Goal: Information Seeking & Learning: Learn about a topic

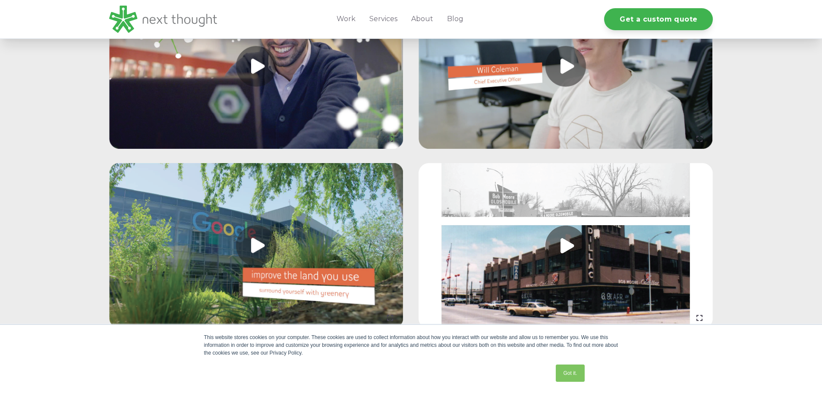
scroll to position [863, 0]
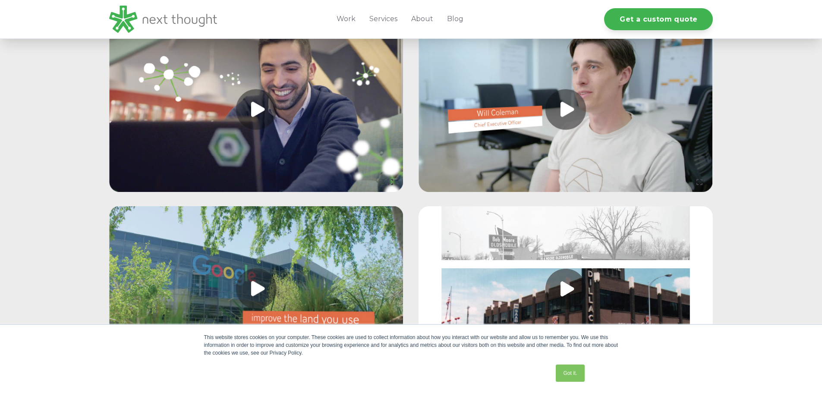
click at [254, 123] on link at bounding box center [256, 110] width 294 height 166
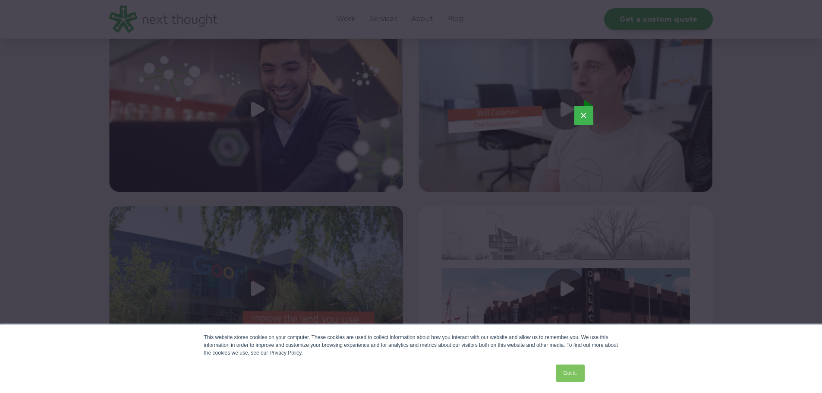
click at [586, 115] on button "×" at bounding box center [584, 115] width 19 height 19
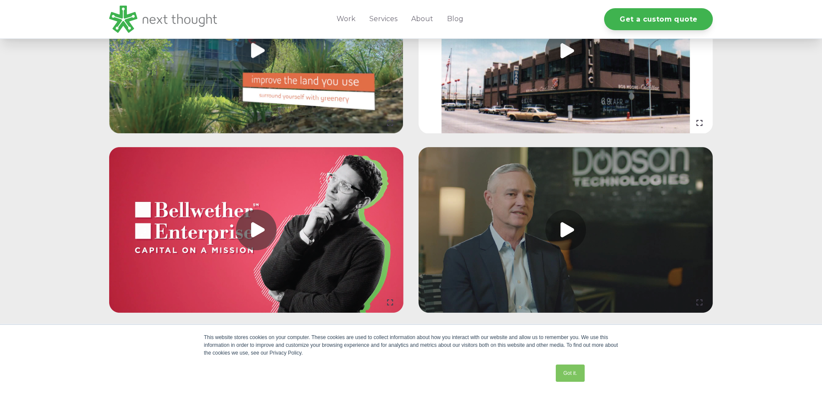
scroll to position [1122, 0]
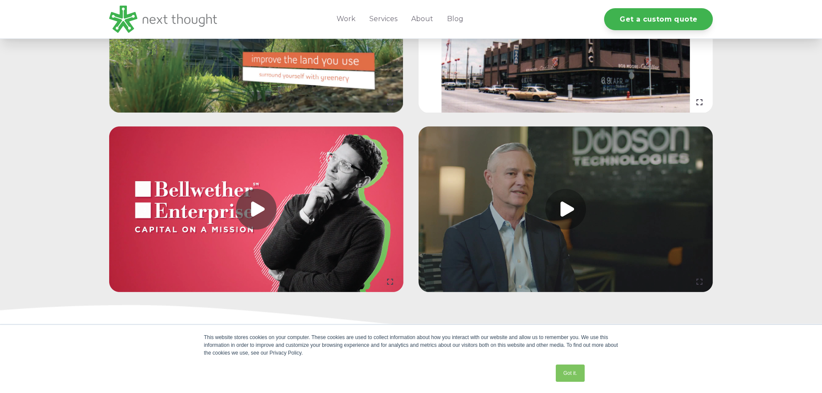
click at [566, 228] on link at bounding box center [566, 209] width 294 height 166
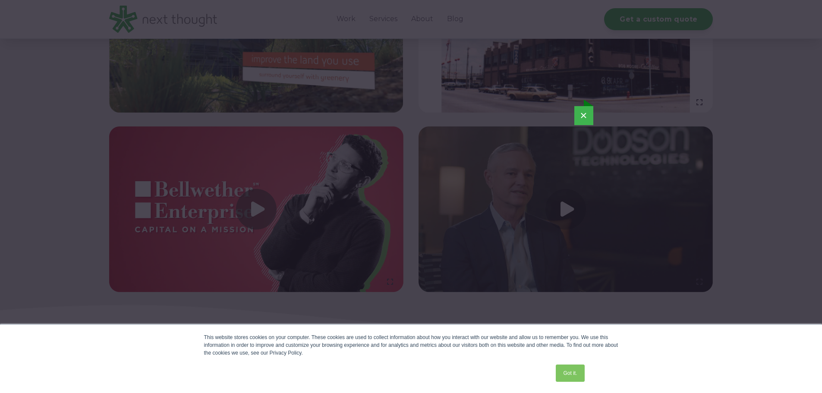
click at [584, 115] on button "×" at bounding box center [584, 115] width 19 height 19
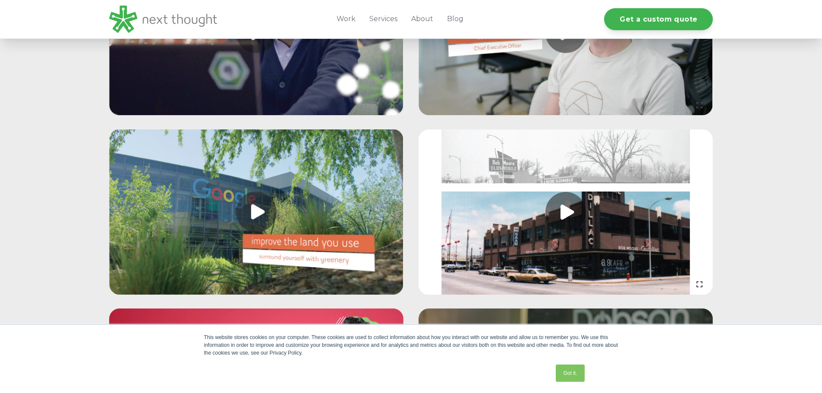
scroll to position [993, 0]
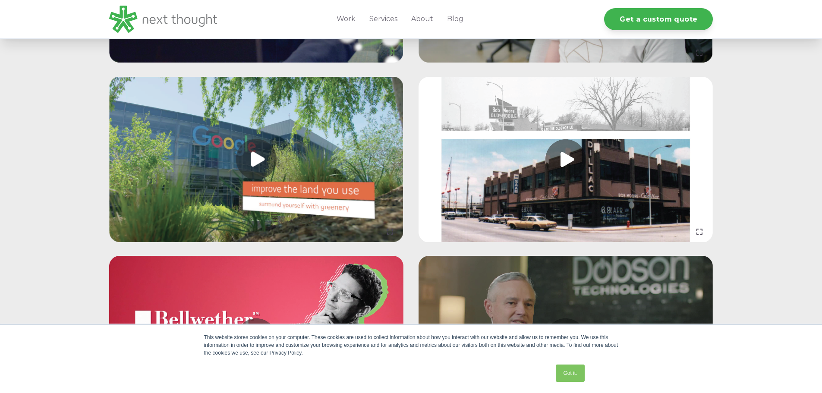
click at [568, 171] on link at bounding box center [566, 160] width 294 height 166
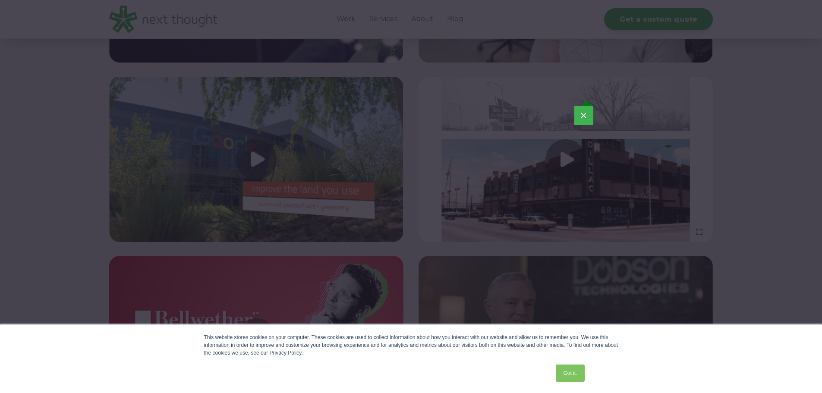
click at [577, 113] on button "×" at bounding box center [584, 115] width 19 height 19
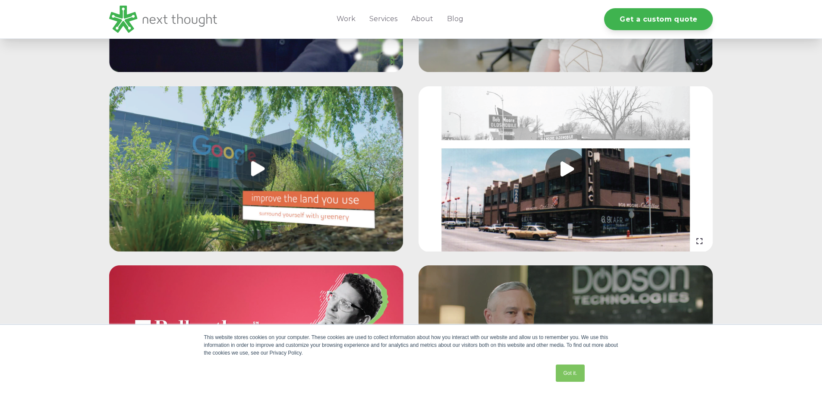
scroll to position [1036, 0]
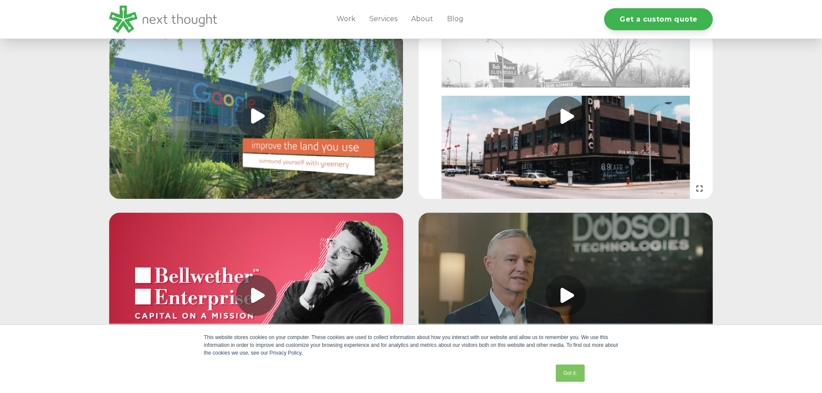
click at [253, 129] on link at bounding box center [256, 117] width 294 height 166
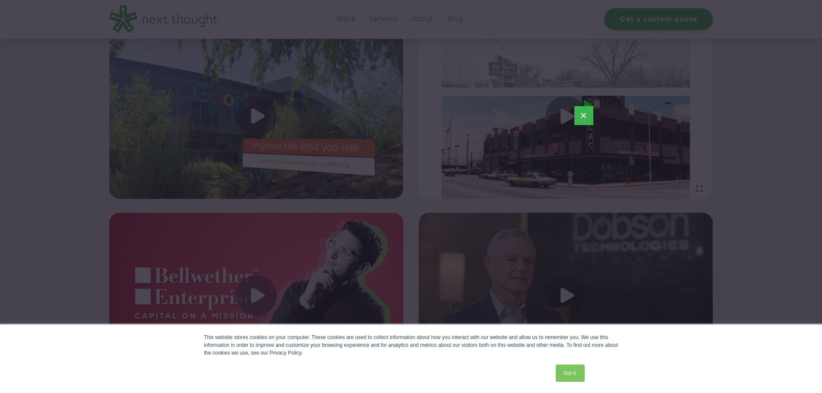
click at [581, 117] on button "×" at bounding box center [584, 115] width 19 height 19
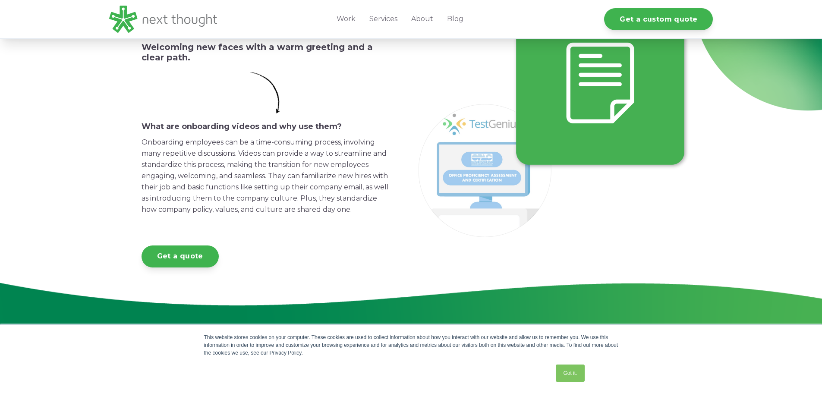
scroll to position [173, 0]
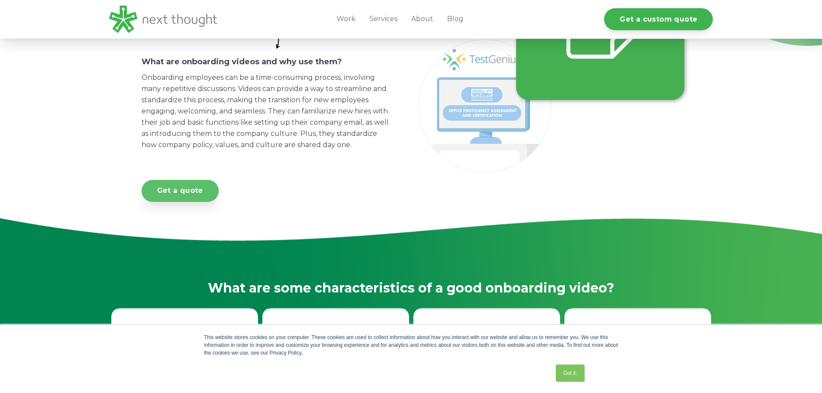
click at [188, 202] on link "Get a quote" at bounding box center [180, 191] width 77 height 22
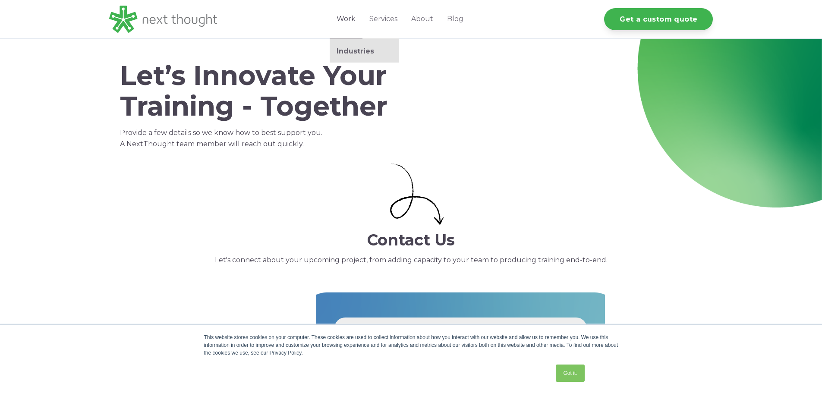
click at [351, 17] on link "Work" at bounding box center [346, 19] width 33 height 38
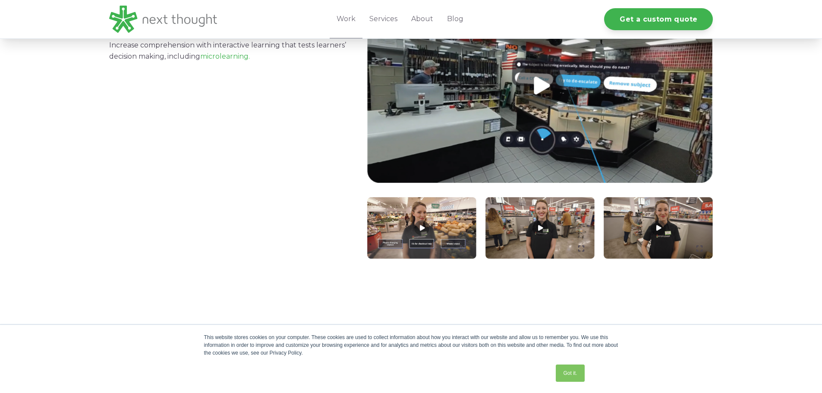
scroll to position [950, 0]
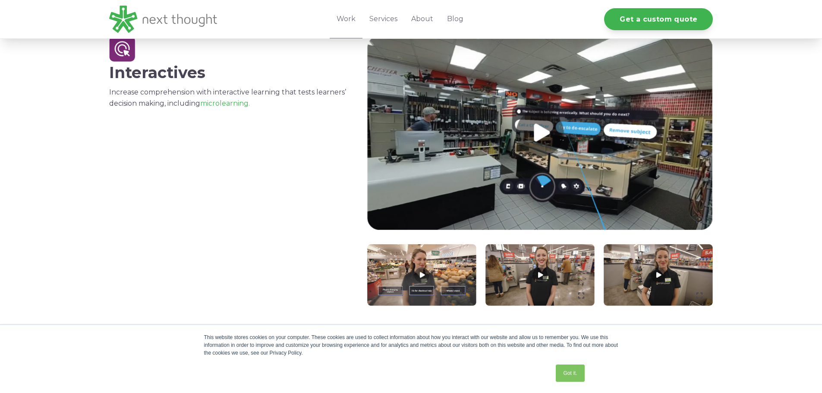
click at [539, 132] on link at bounding box center [540, 133] width 346 height 195
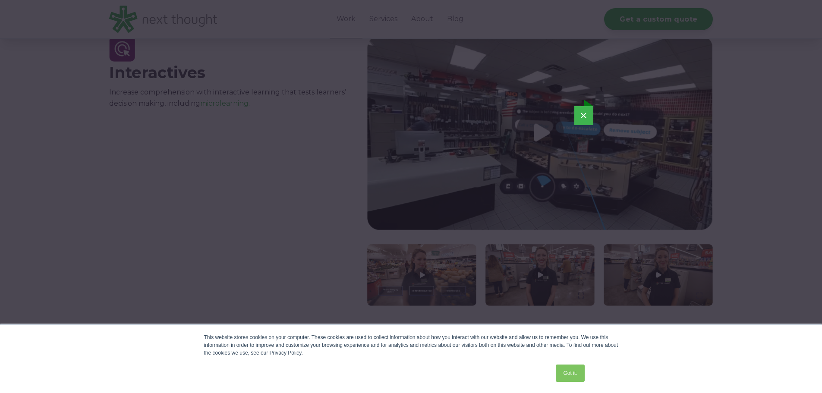
click at [584, 116] on button "×" at bounding box center [584, 115] width 19 height 19
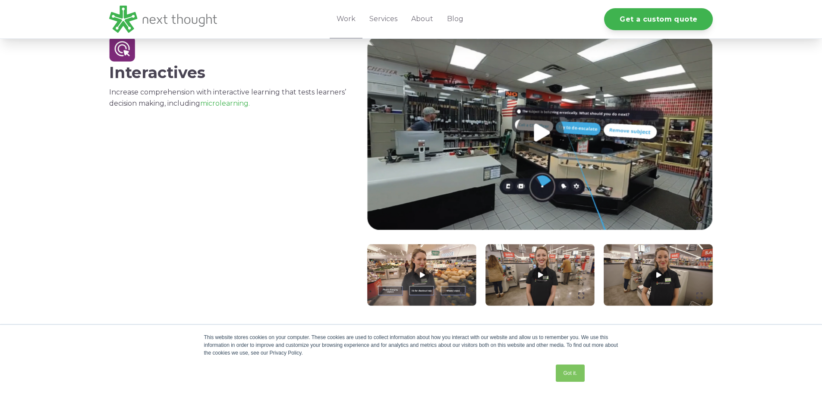
click at [423, 274] on link at bounding box center [422, 275] width 110 height 62
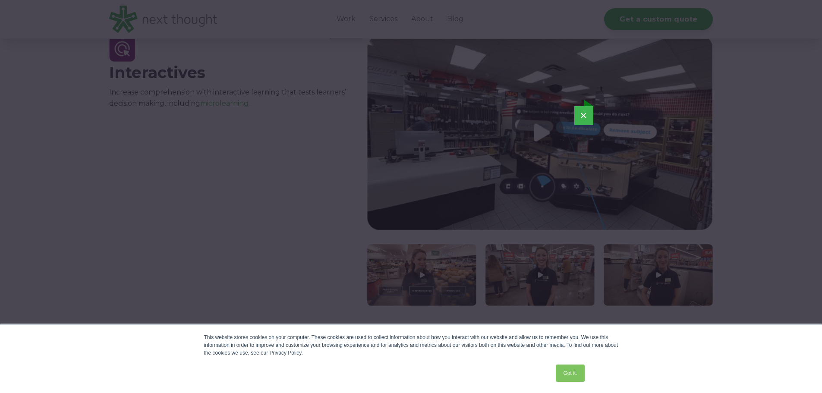
click at [586, 114] on button "×" at bounding box center [584, 115] width 19 height 19
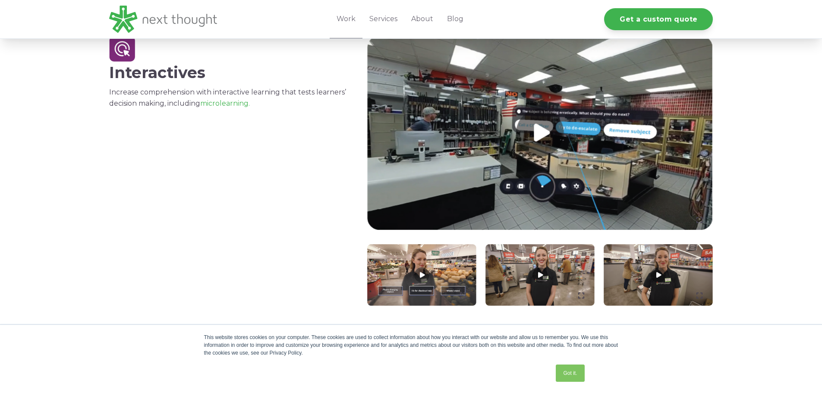
click at [540, 277] on link at bounding box center [541, 275] width 110 height 62
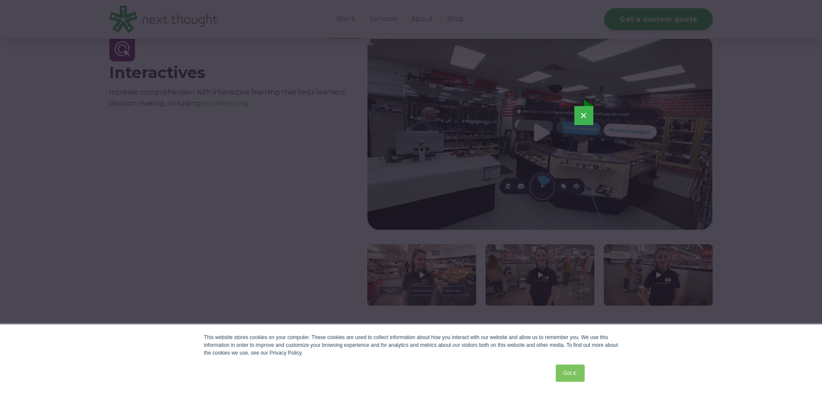
click at [587, 115] on button "×" at bounding box center [584, 115] width 19 height 19
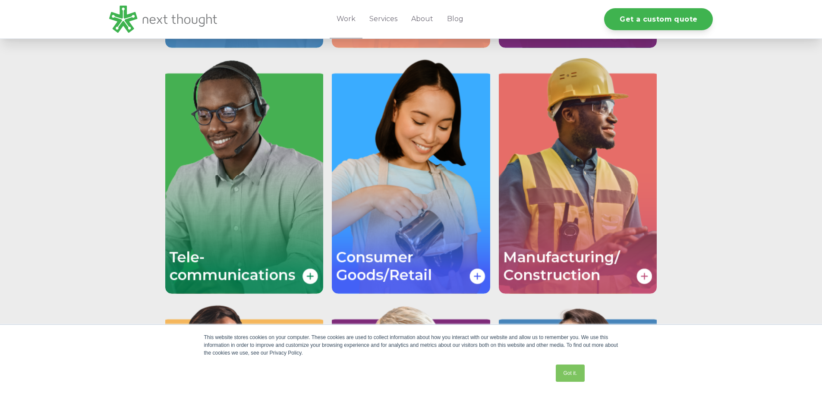
scroll to position [1597, 0]
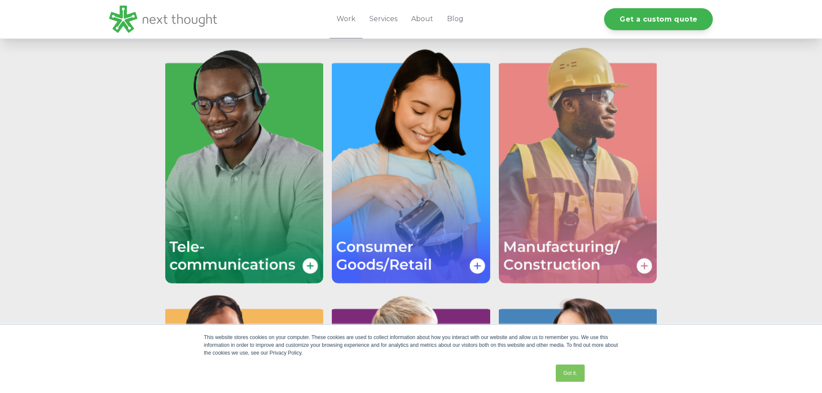
click at [533, 248] on img "Image grid with {{ image_count }} images." at bounding box center [578, 164] width 158 height 237
